Goal: Task Accomplishment & Management: Complete application form

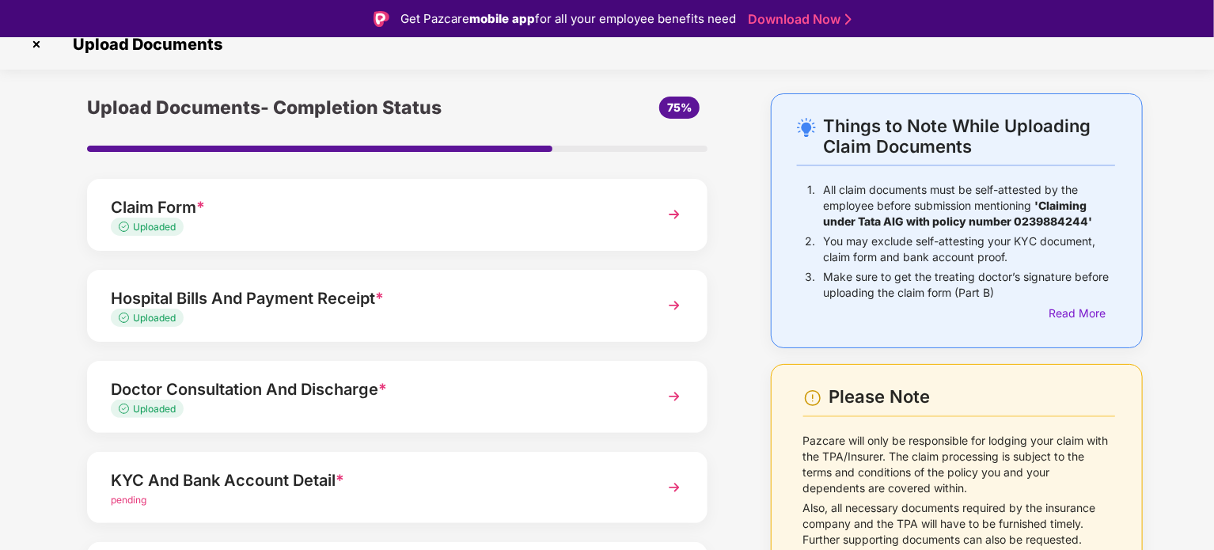
scroll to position [149, 0]
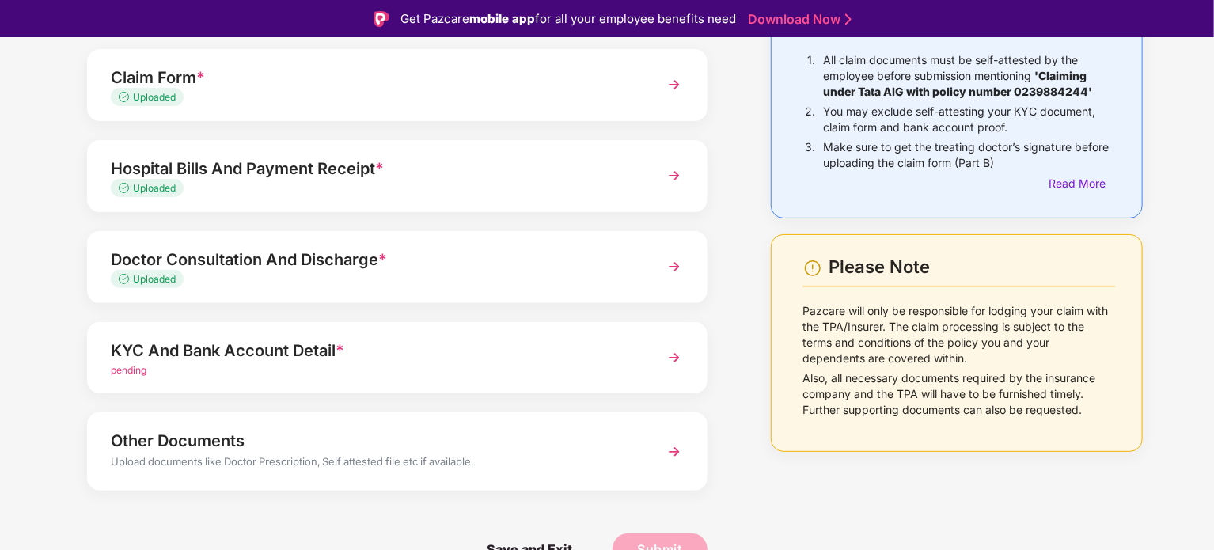
click at [379, 357] on div "KYC And Bank Account Detail *" at bounding box center [373, 350] width 524 height 25
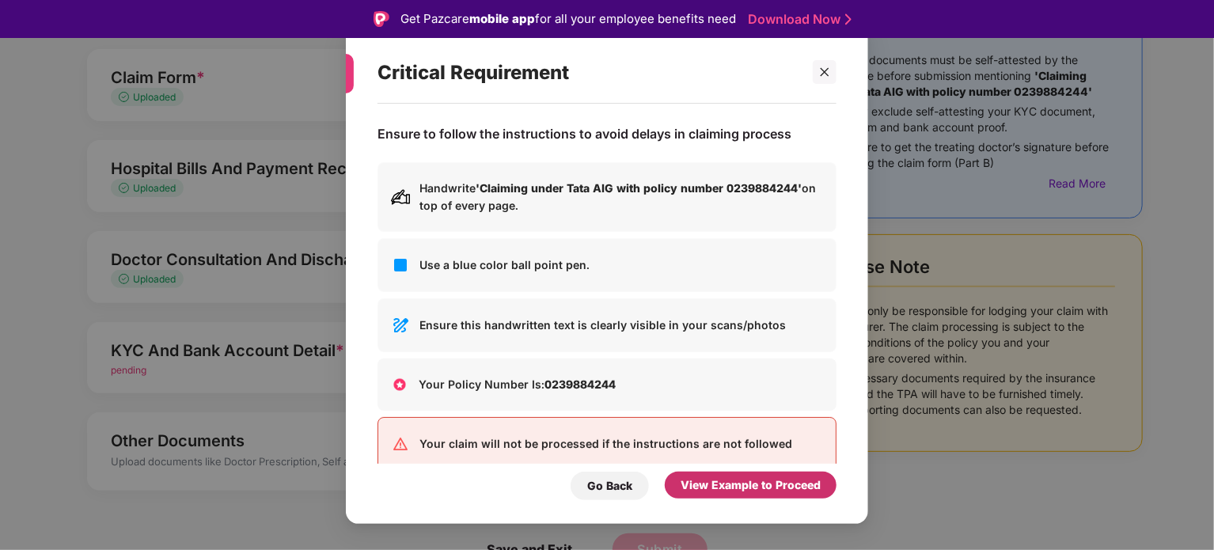
click at [751, 490] on div "View Example to Proceed" at bounding box center [750, 484] width 140 height 17
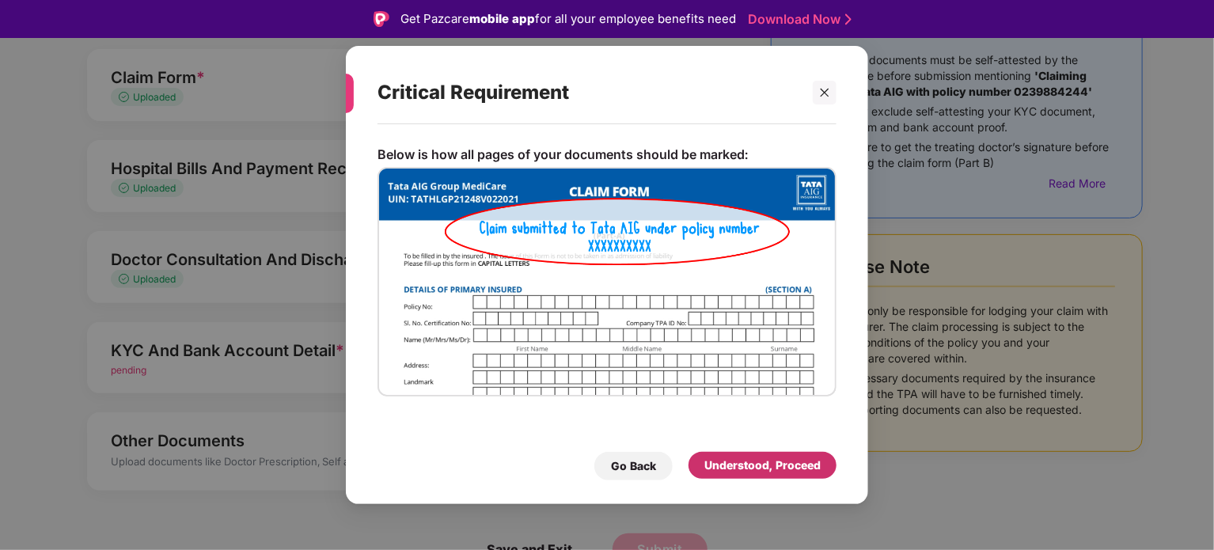
click at [709, 453] on div "Understood, Proceed" at bounding box center [762, 465] width 148 height 27
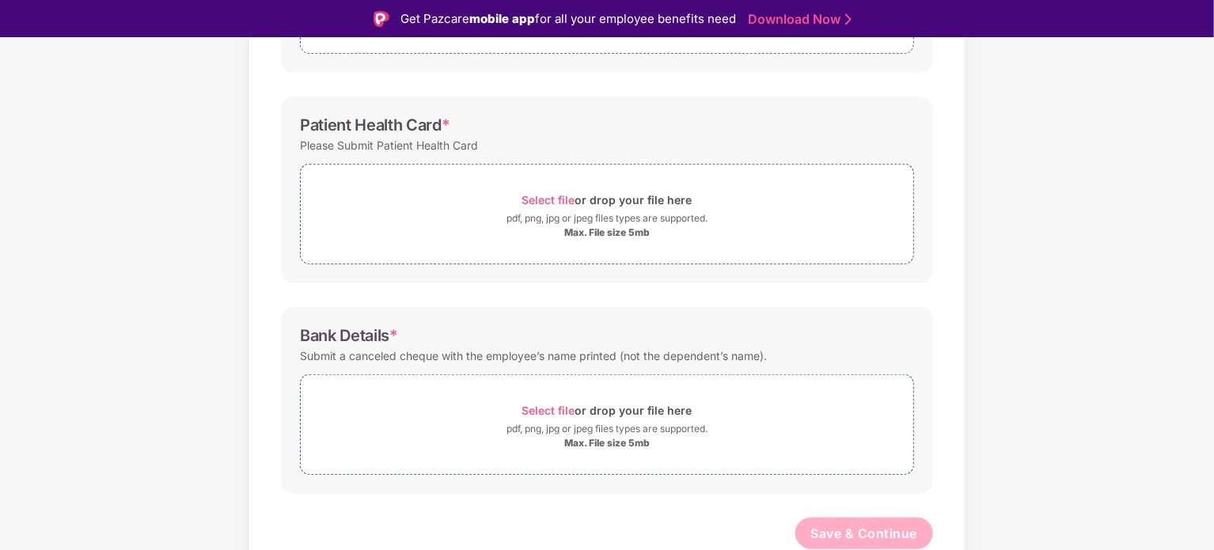
scroll to position [38, 0]
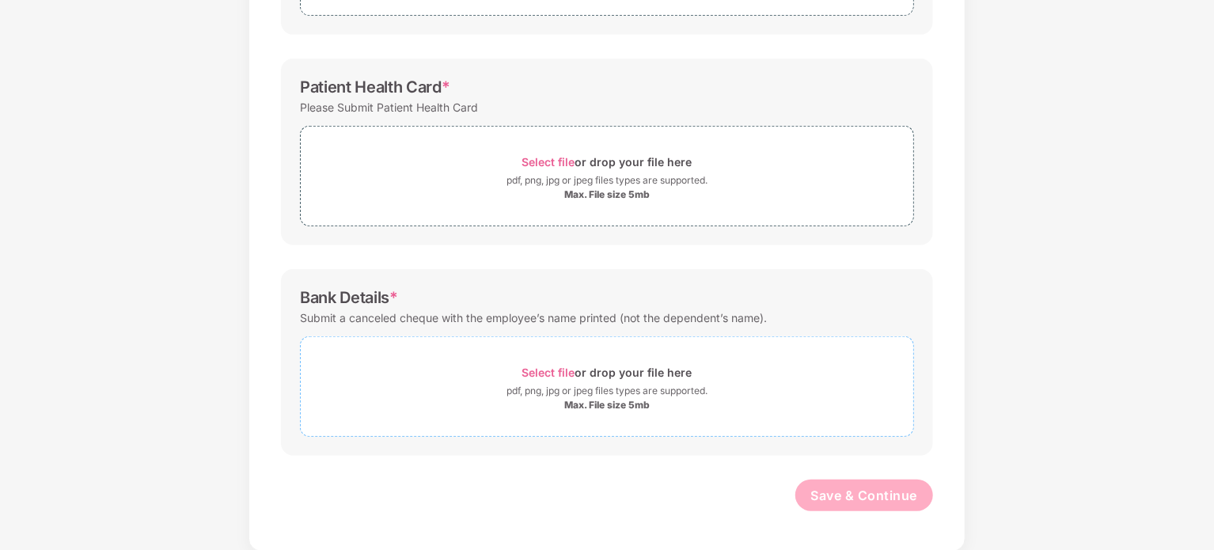
click at [579, 384] on div "pdf, png, jpg or jpeg files types are supported." at bounding box center [606, 391] width 201 height 16
click at [590, 404] on div "Max. File size 5mb" at bounding box center [606, 405] width 85 height 13
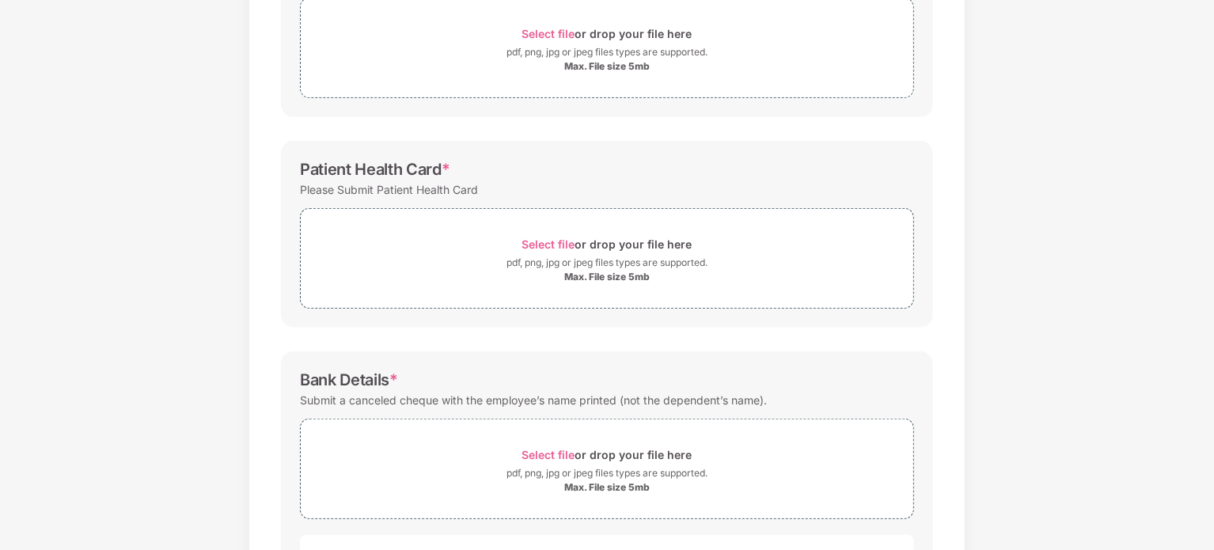
scroll to position [309, 0]
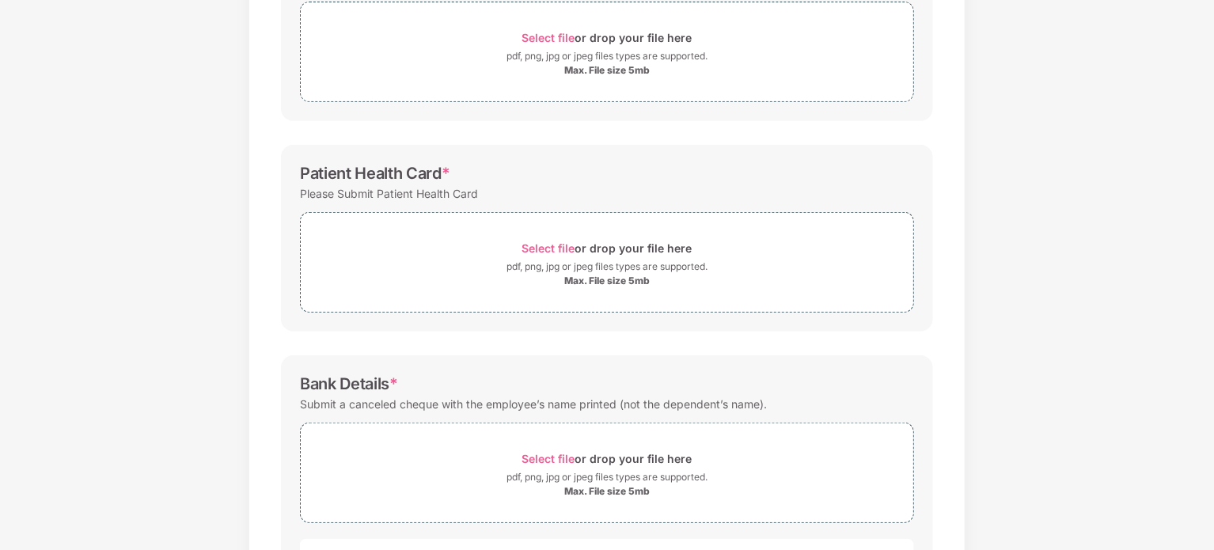
click at [598, 259] on div "pdf, png, jpg or jpeg files types are supported." at bounding box center [606, 267] width 201 height 16
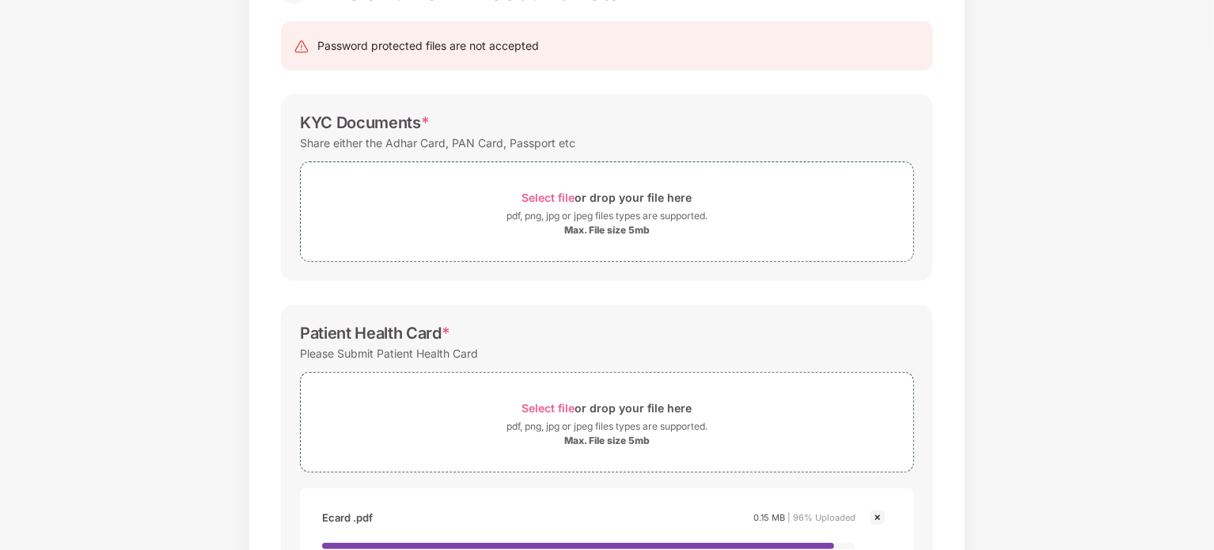
scroll to position [119, 0]
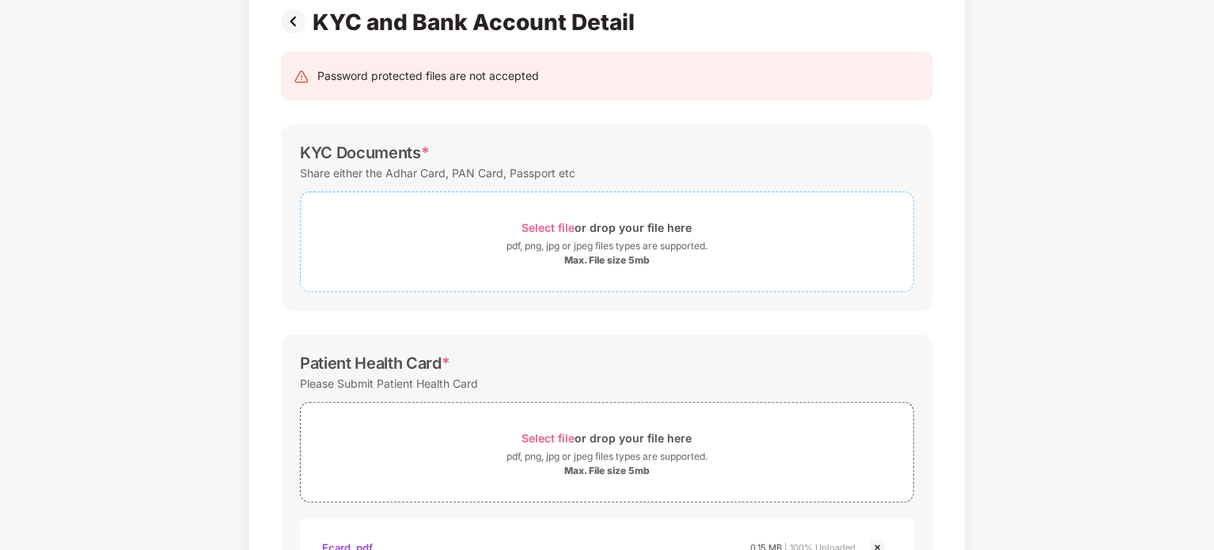
click at [551, 234] on div "Select file or drop your file here" at bounding box center [607, 227] width 170 height 21
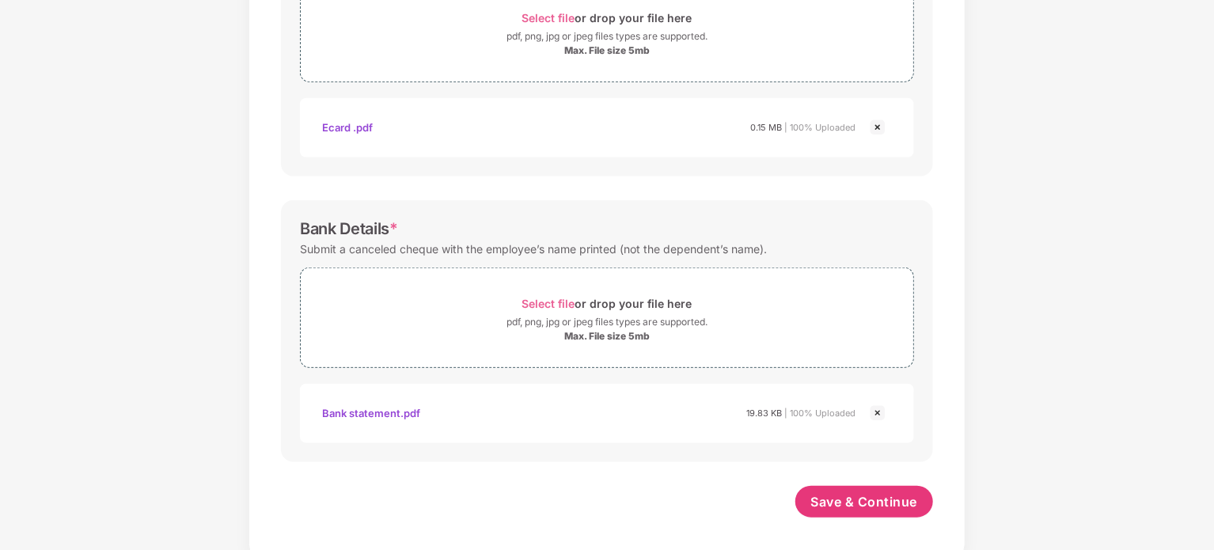
scroll to position [620, 0]
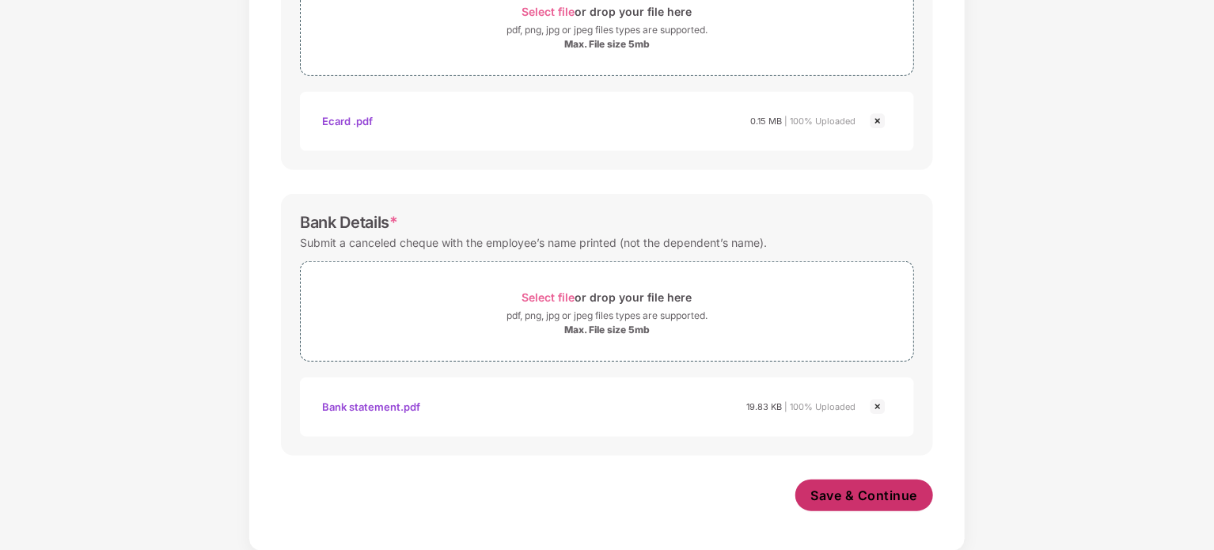
click at [850, 494] on span "Save & Continue" at bounding box center [864, 495] width 107 height 17
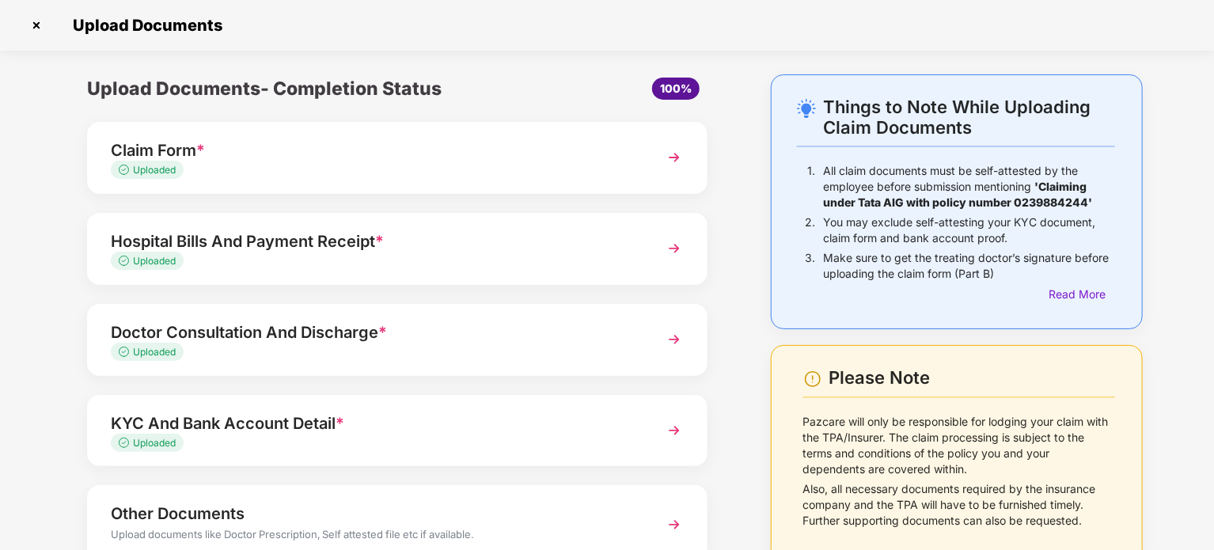
scroll to position [111, 0]
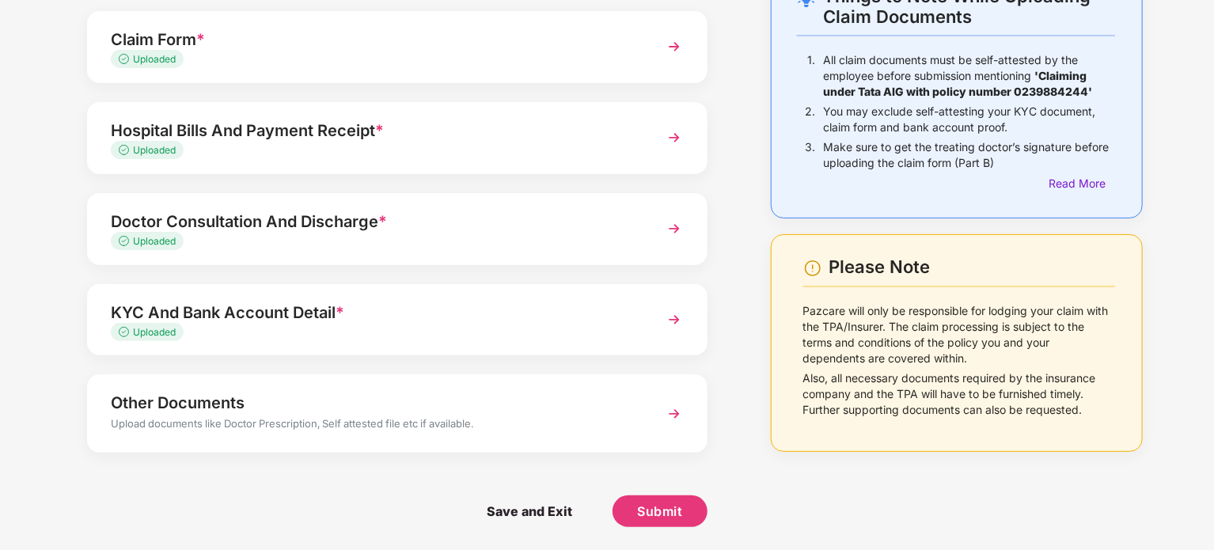
click at [577, 401] on div "Other Documents" at bounding box center [373, 402] width 524 height 25
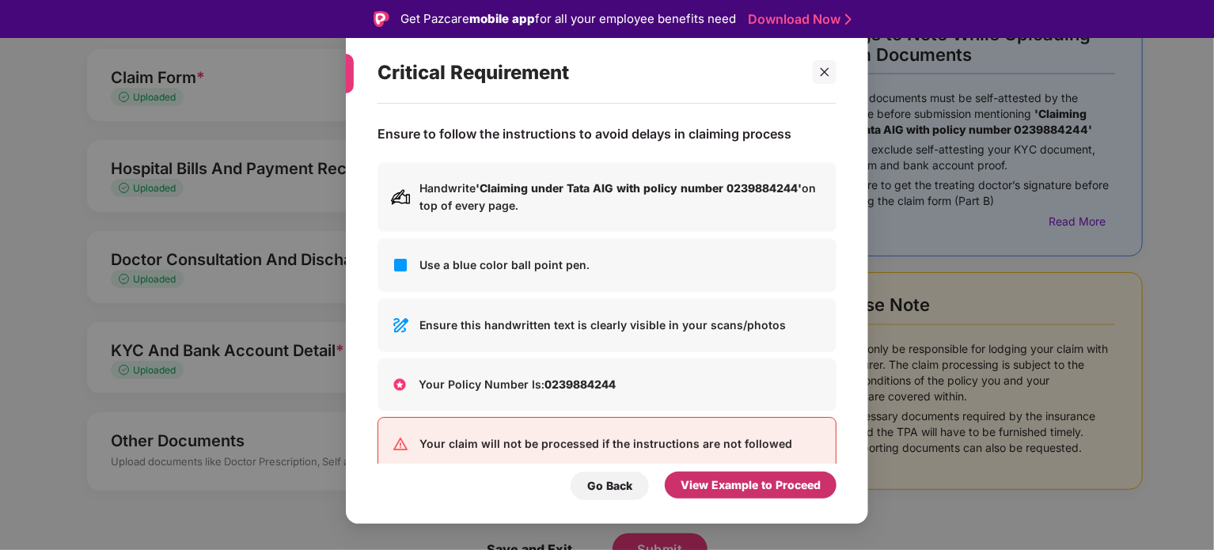
click at [716, 484] on div "View Example to Proceed" at bounding box center [750, 484] width 140 height 17
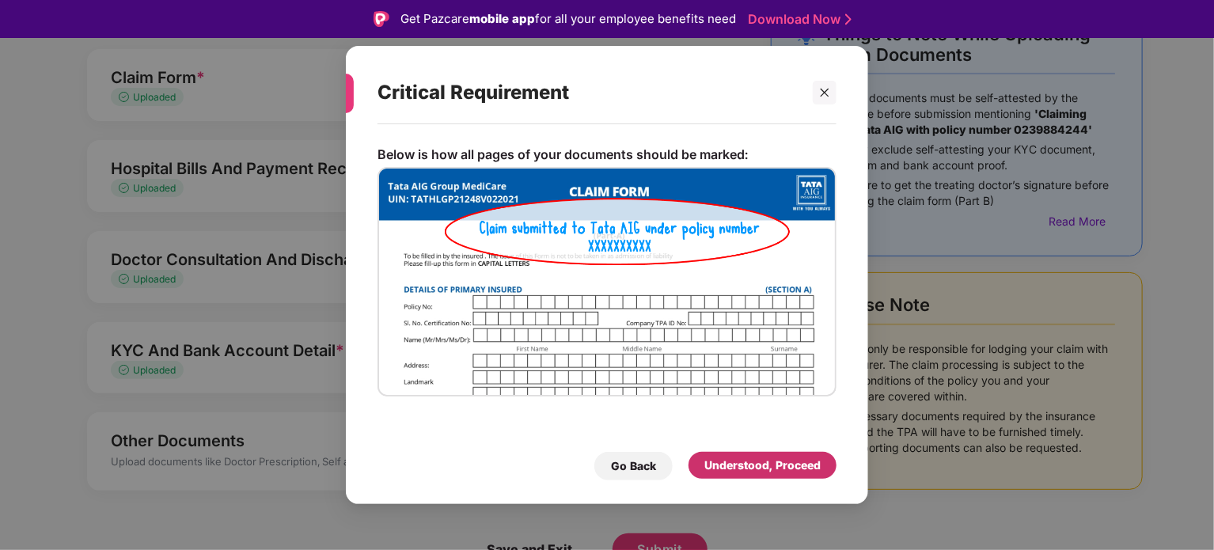
click at [744, 456] on div "Understood, Proceed" at bounding box center [762, 464] width 116 height 17
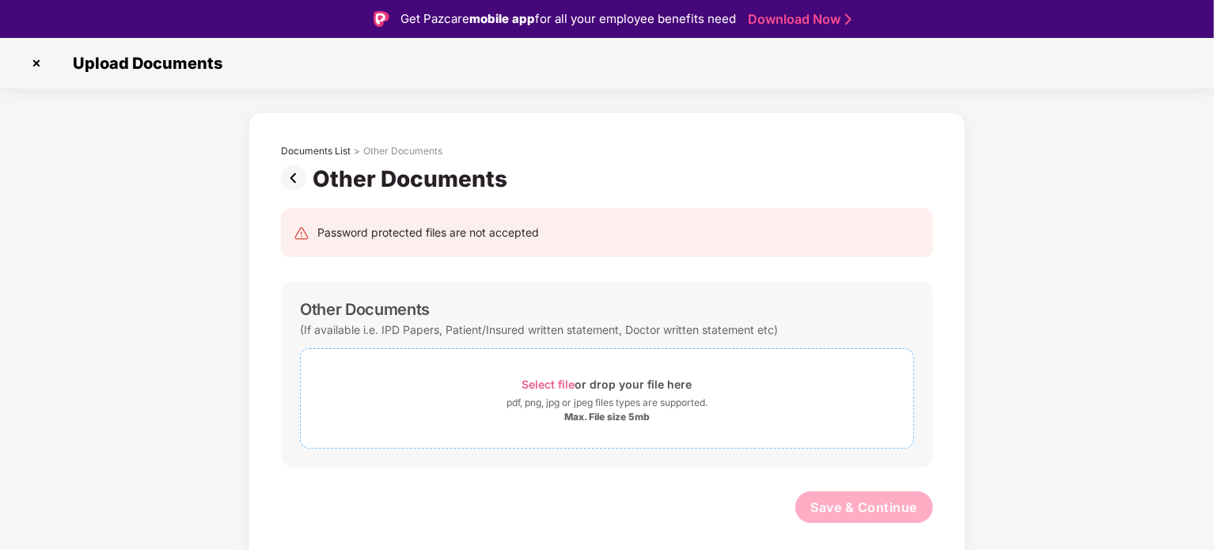
click at [620, 396] on div "pdf, png, jpg or jpeg files types are supported." at bounding box center [606, 403] width 201 height 16
click at [297, 179] on img at bounding box center [297, 177] width 32 height 25
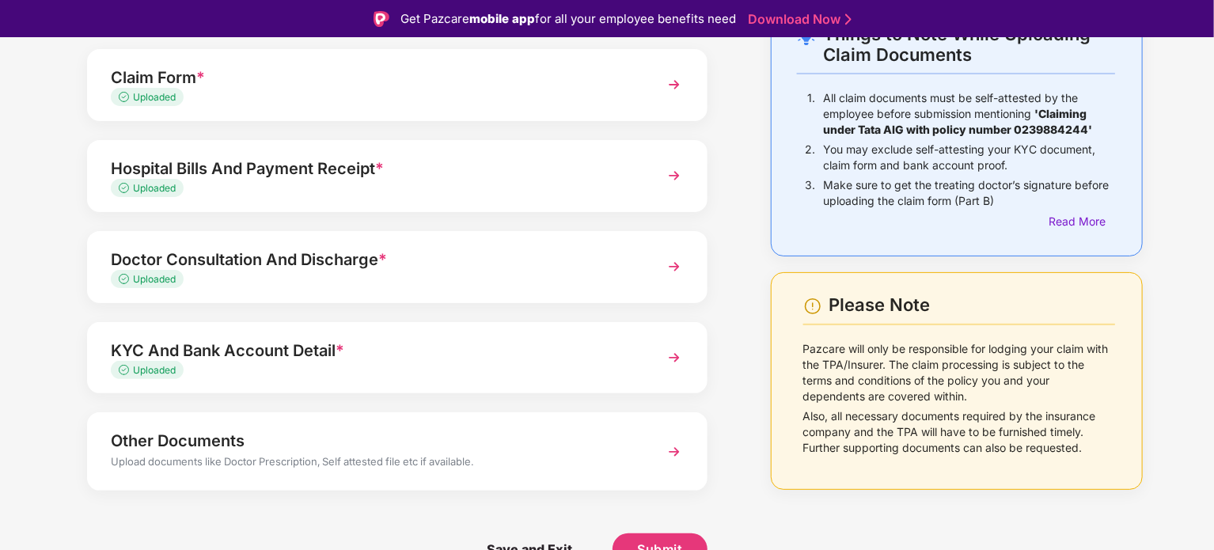
scroll to position [38, 0]
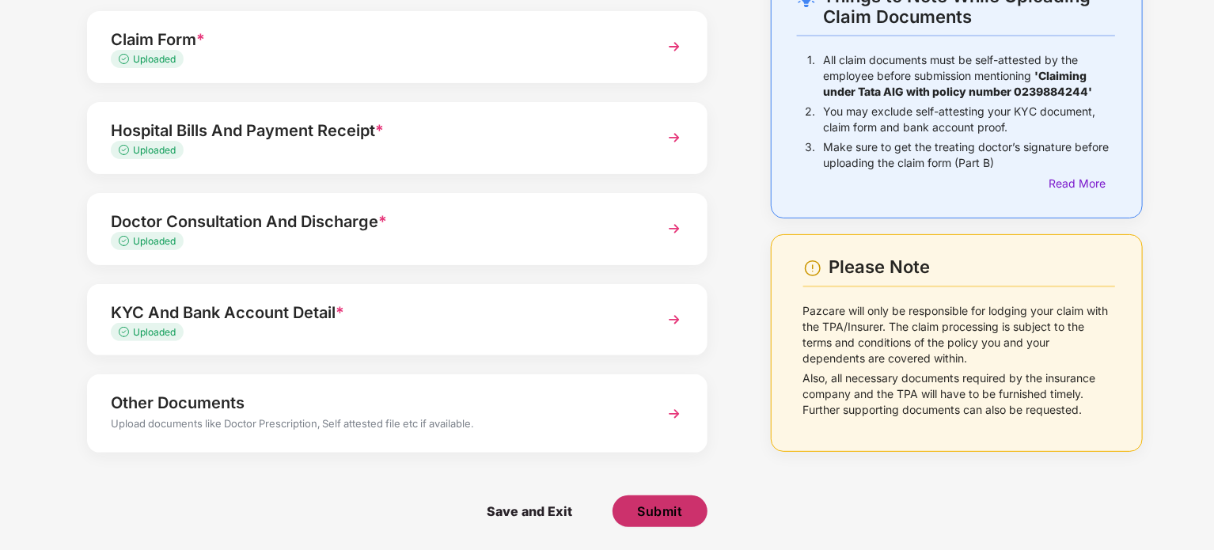
click at [644, 523] on button "Submit" at bounding box center [659, 511] width 95 height 32
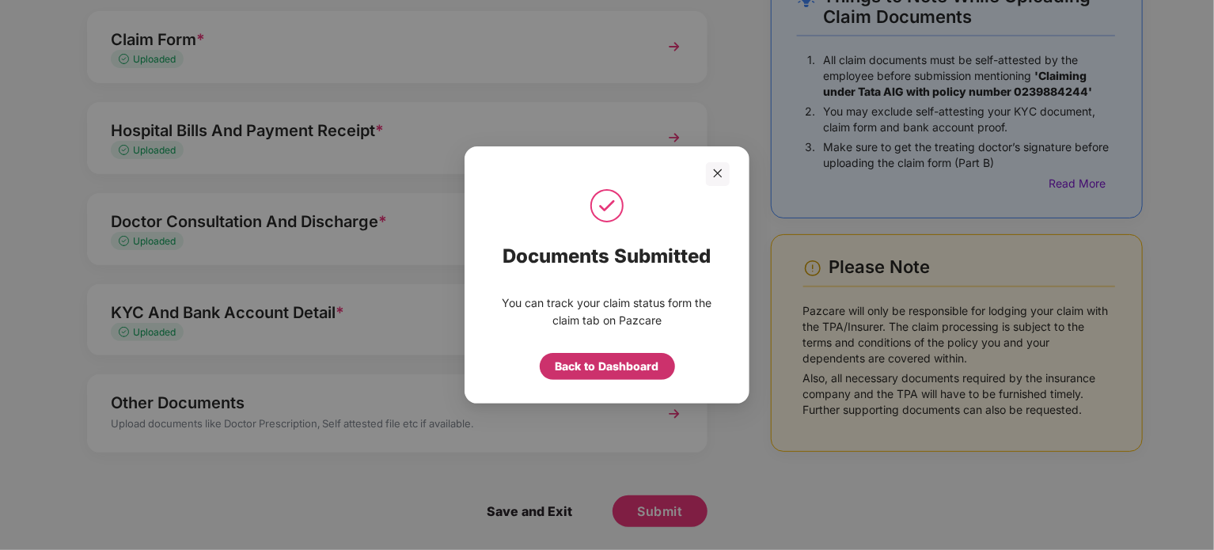
click at [626, 368] on div "Back to Dashboard" at bounding box center [607, 366] width 104 height 17
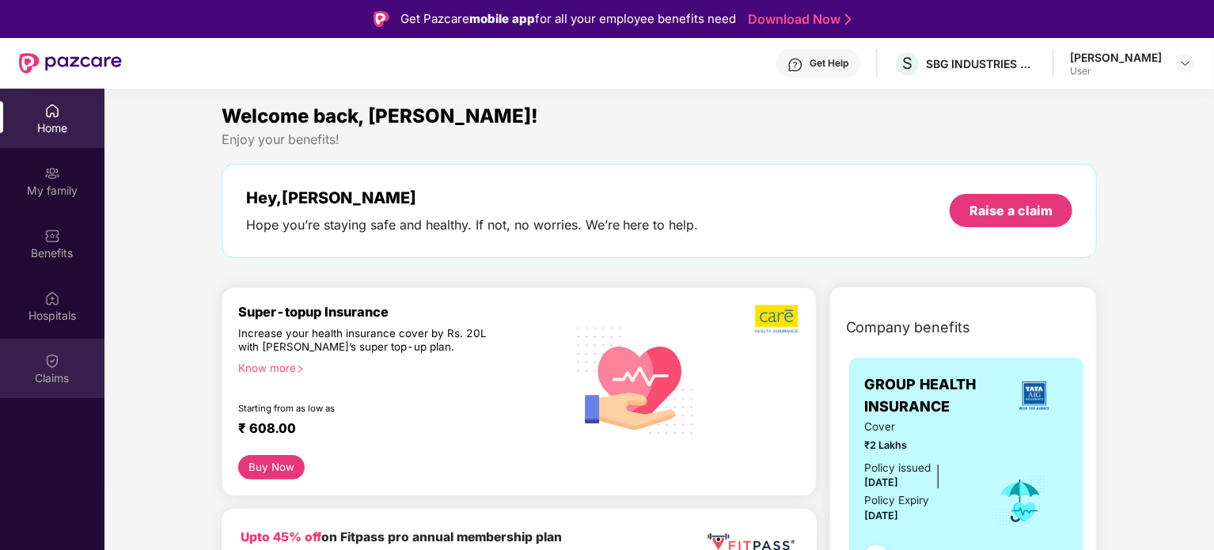
click at [44, 374] on div "Claims" at bounding box center [52, 378] width 104 height 16
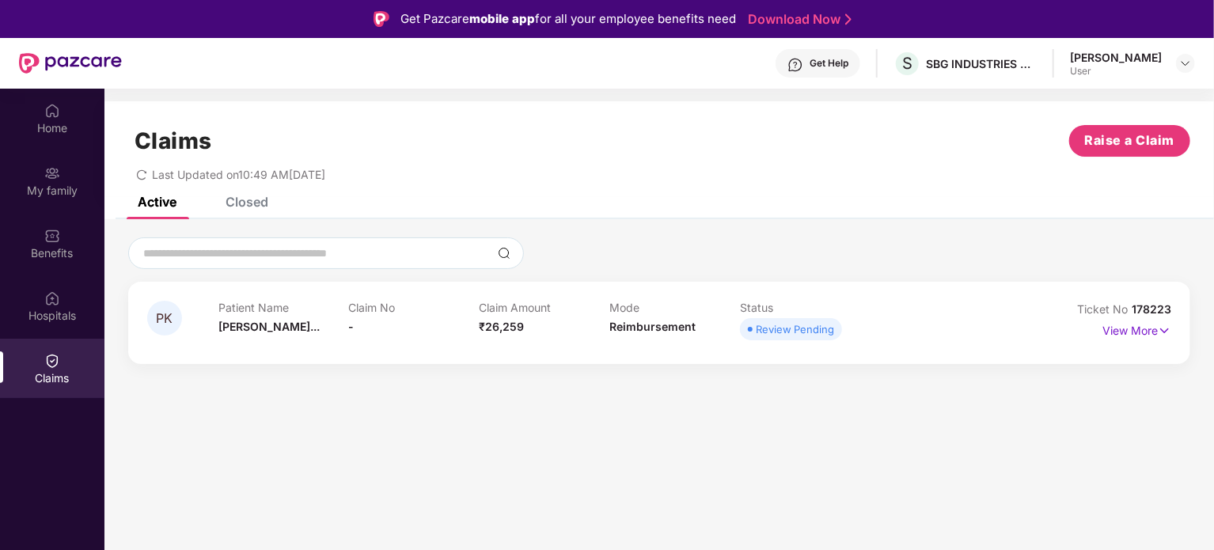
click at [243, 201] on div "Closed" at bounding box center [246, 202] width 43 height 16
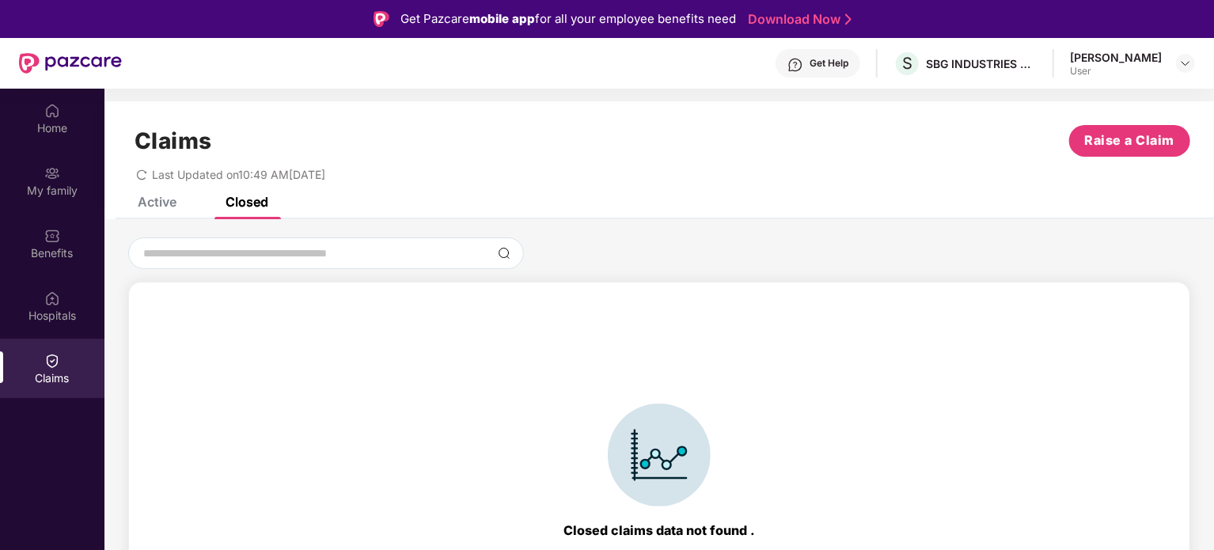
click at [158, 203] on div "Active" at bounding box center [157, 202] width 39 height 16
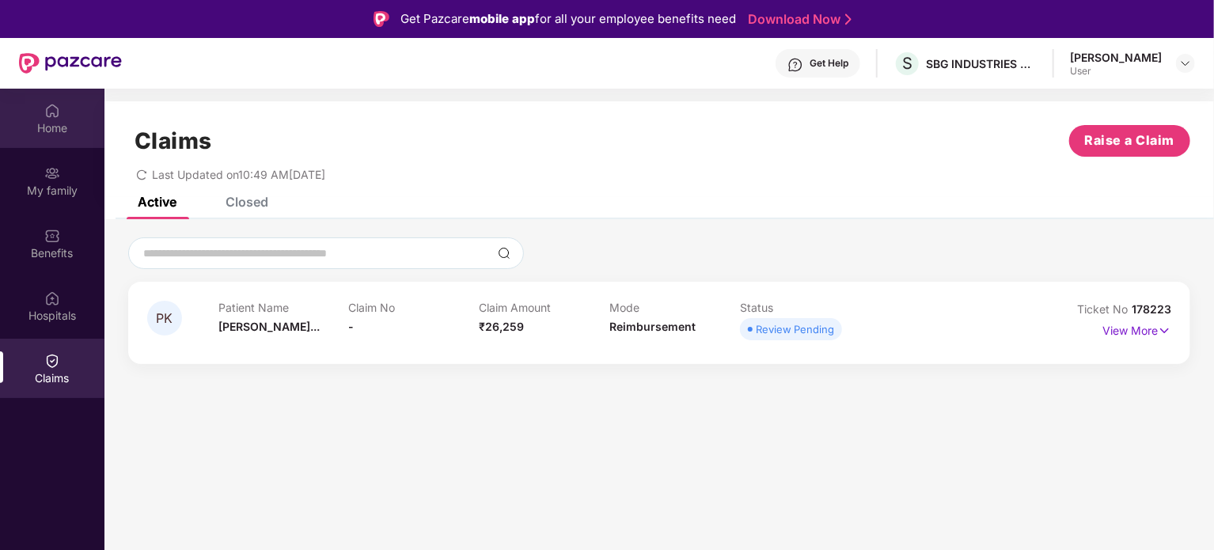
click at [64, 91] on div "Home" at bounding box center [52, 118] width 104 height 59
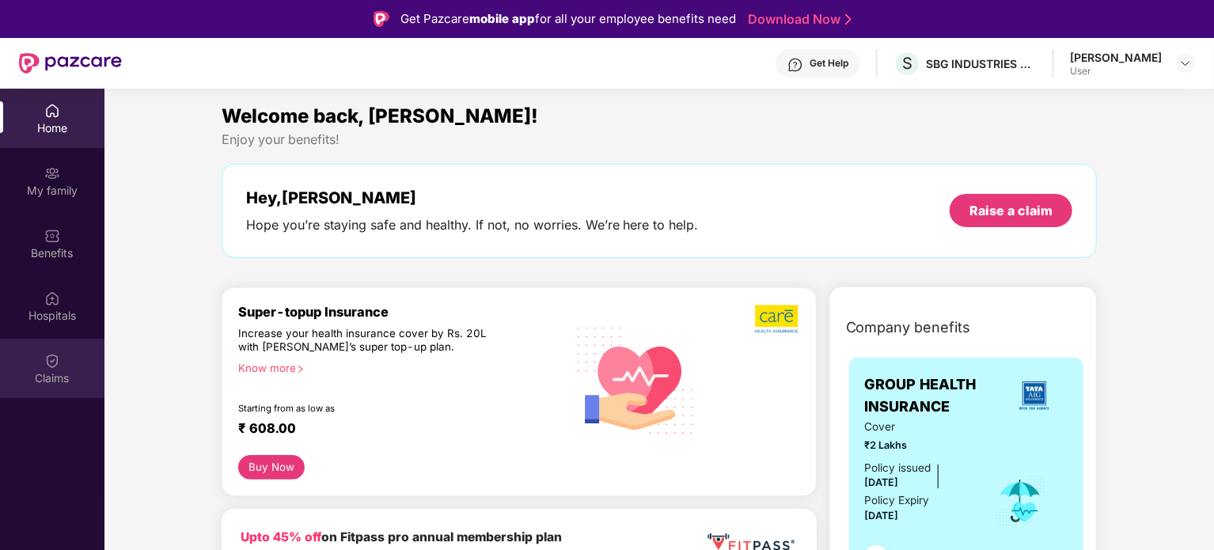
click at [32, 344] on div "Claims" at bounding box center [52, 368] width 104 height 59
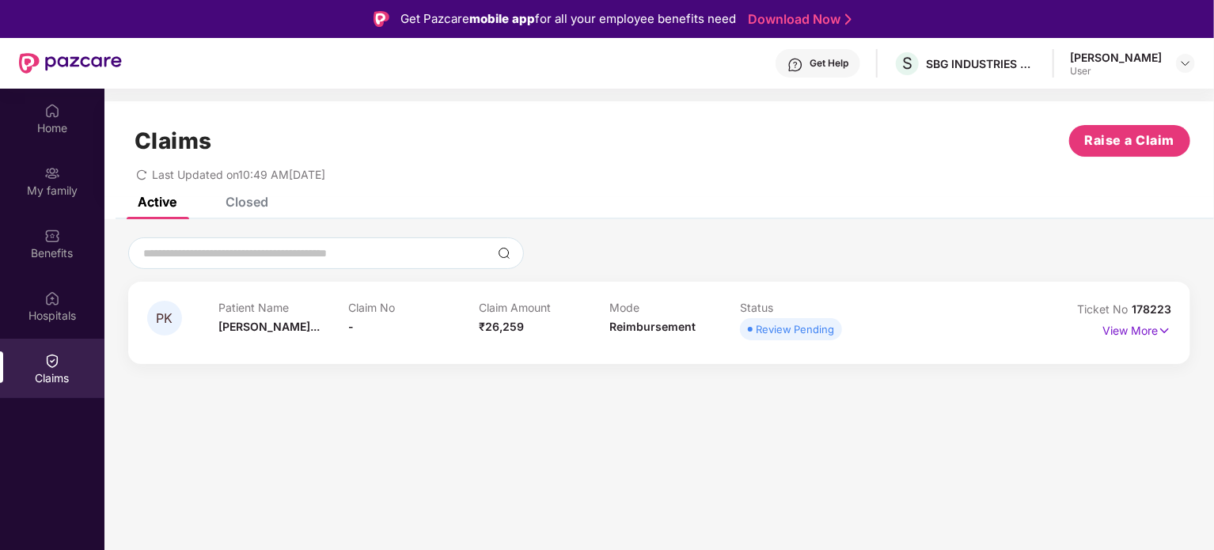
click at [941, 338] on div "Patient Name [PERSON_NAME]... Claim No - Claim Amount ₹26,259 Mode Reimbursemen…" at bounding box center [609, 323] width 782 height 44
click at [1160, 328] on img at bounding box center [1163, 330] width 13 height 17
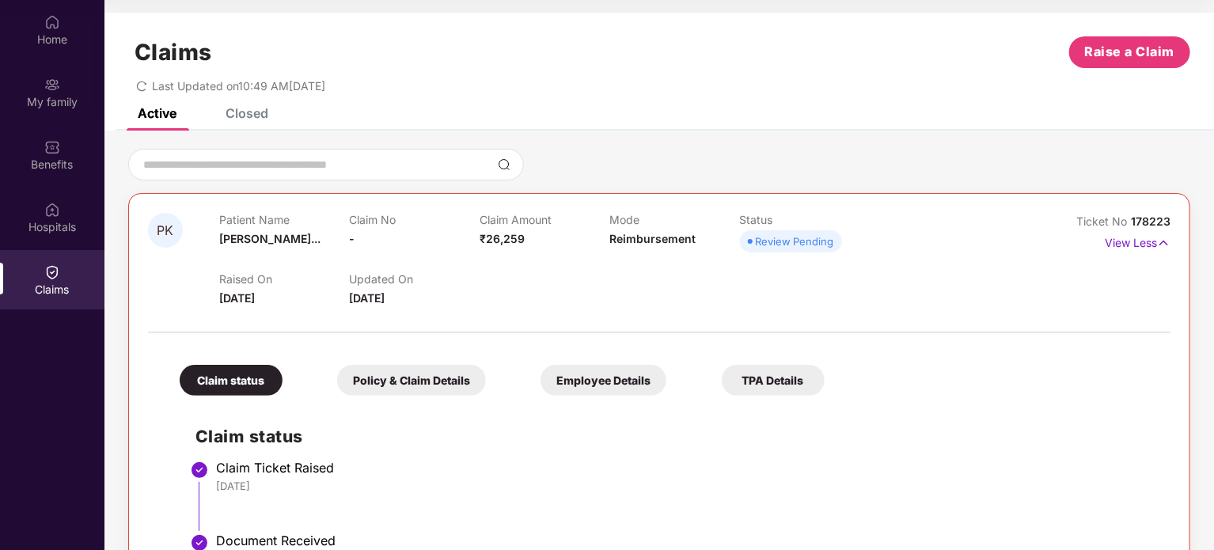
click at [237, 120] on div "Closed" at bounding box center [246, 113] width 43 height 16
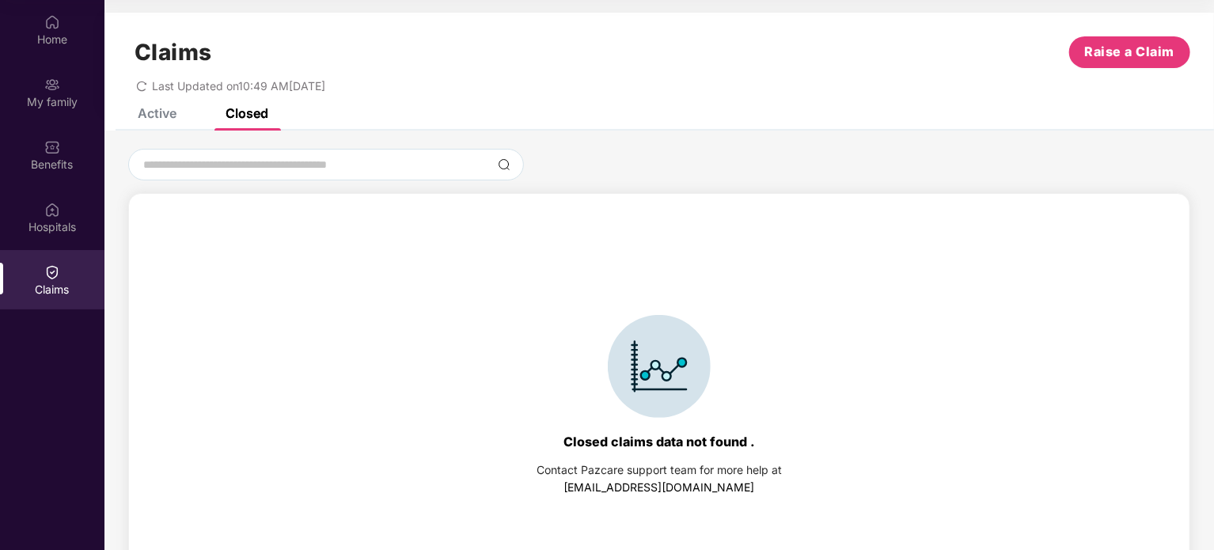
click at [165, 113] on div "Active" at bounding box center [157, 113] width 39 height 16
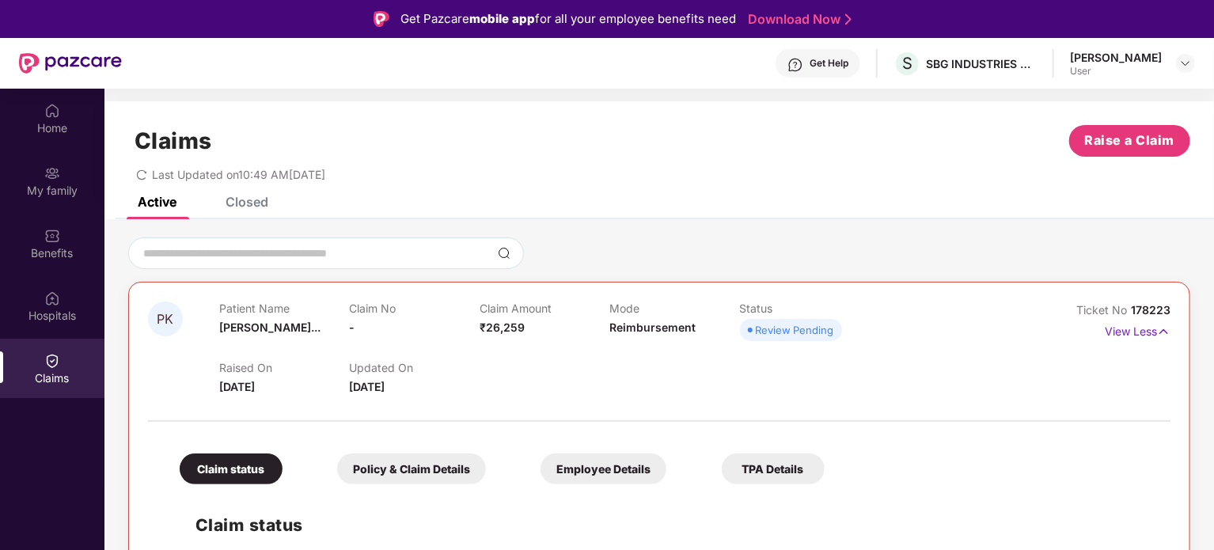
click at [142, 172] on icon "redo" at bounding box center [141, 174] width 11 height 11
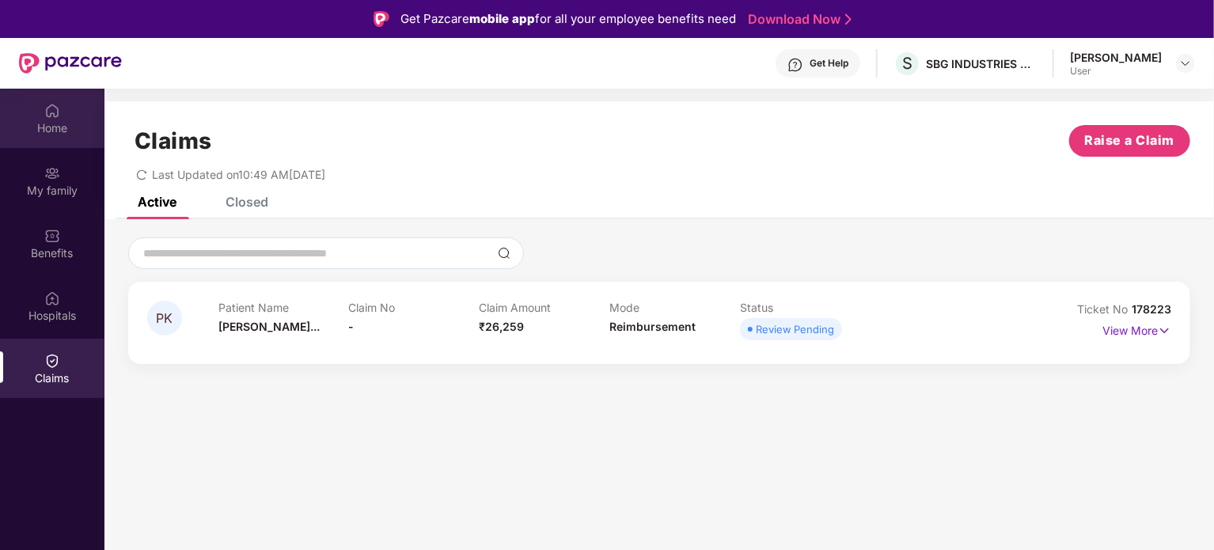
click at [47, 97] on div "Home" at bounding box center [52, 118] width 104 height 59
